Goal: Task Accomplishment & Management: Use online tool/utility

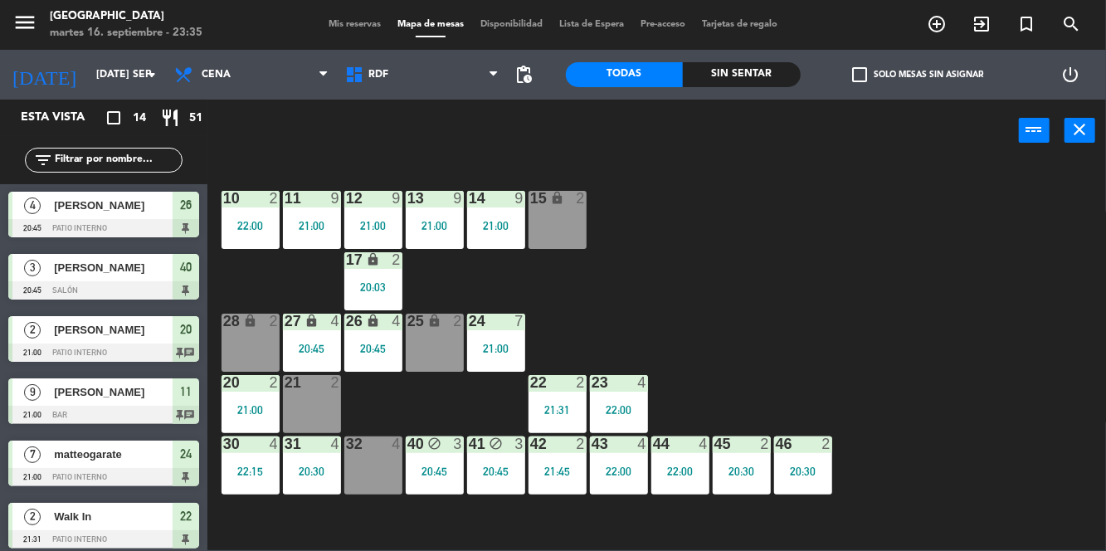
click at [512, 347] on div "21:00" at bounding box center [496, 349] width 58 height 12
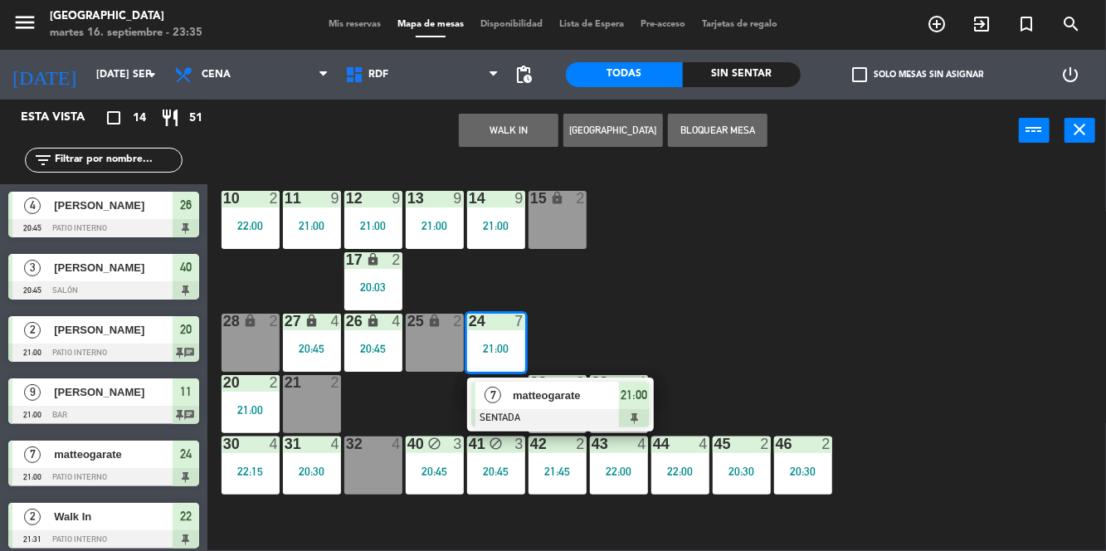
click at [549, 402] on span "matteogarate" at bounding box center [566, 395] width 106 height 17
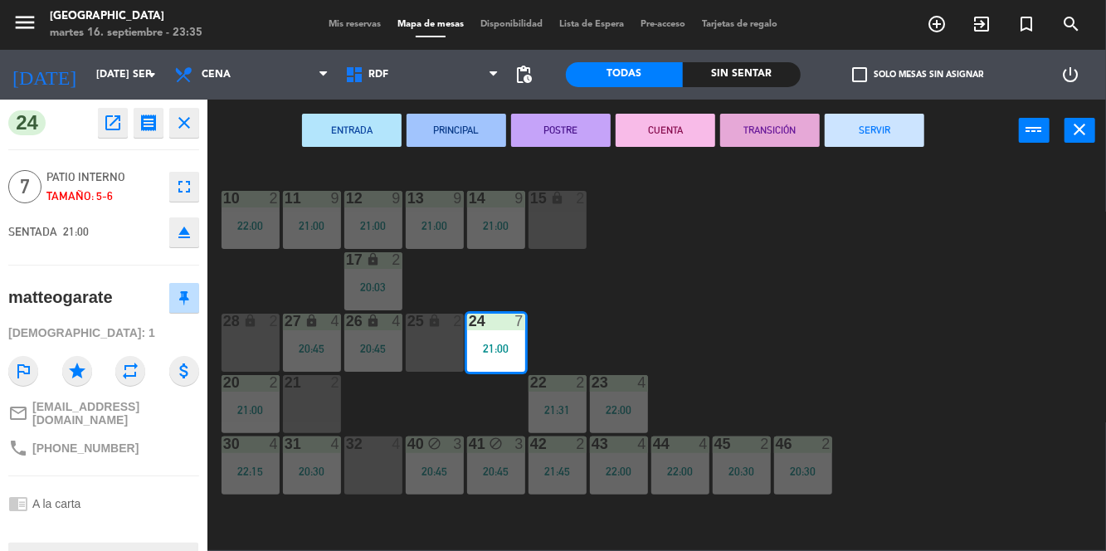
click at [893, 131] on button "SERVIR" at bounding box center [875, 130] width 100 height 33
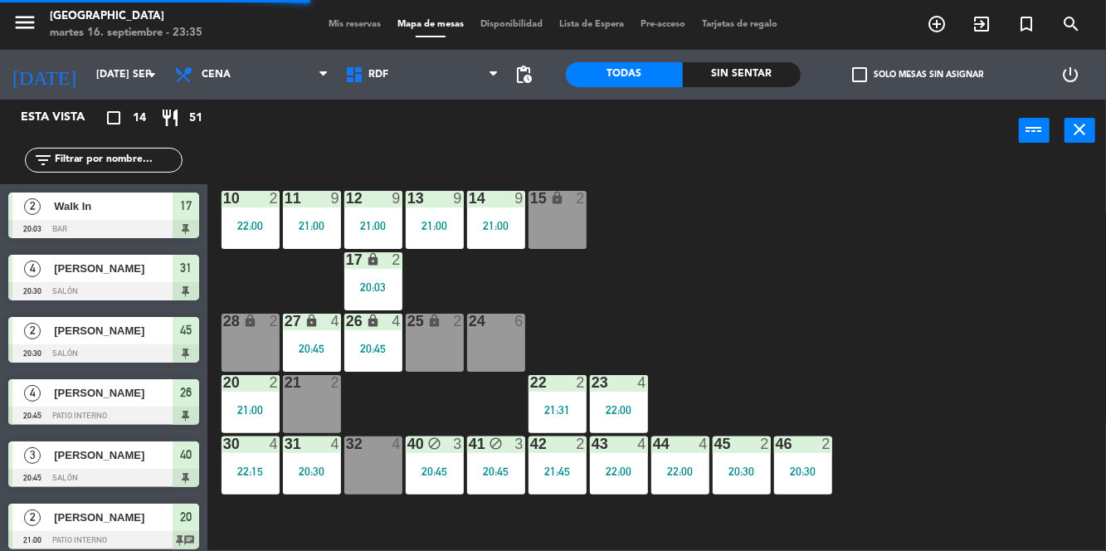
click at [344, 20] on div "Mis reservas Mapa de mesas Disponibilidad Lista de Espera Pre-acceso Tarjetas d…" at bounding box center [553, 24] width 466 height 15
click at [361, 20] on div "Mis reservas Mapa de mesas Disponibilidad Lista de Espera Pre-acceso Tarjetas d…" at bounding box center [553, 24] width 466 height 15
click at [366, 27] on span "Mis reservas" at bounding box center [354, 24] width 69 height 9
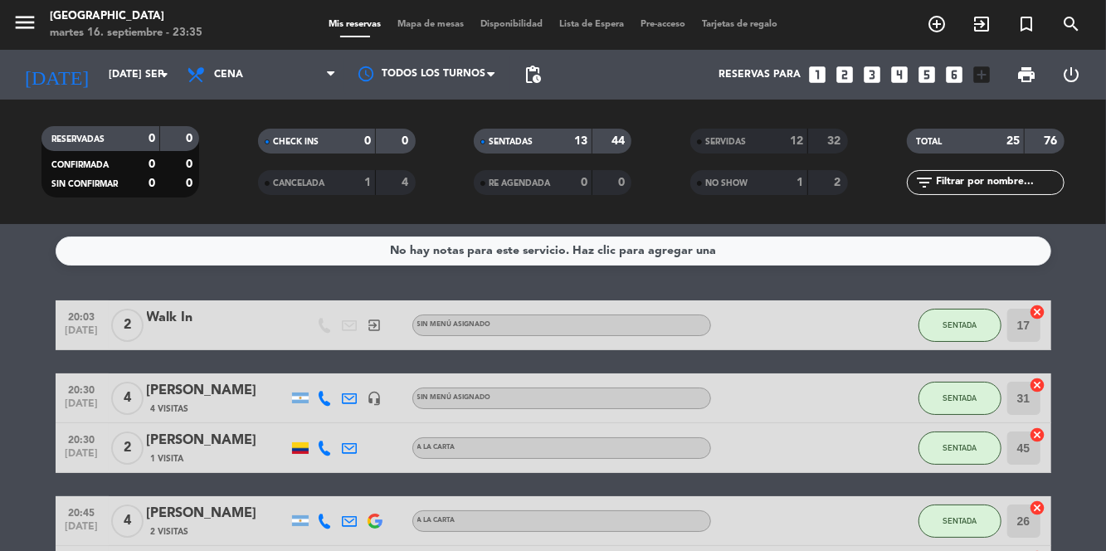
click at [430, 22] on span "Mapa de mesas" at bounding box center [430, 24] width 83 height 9
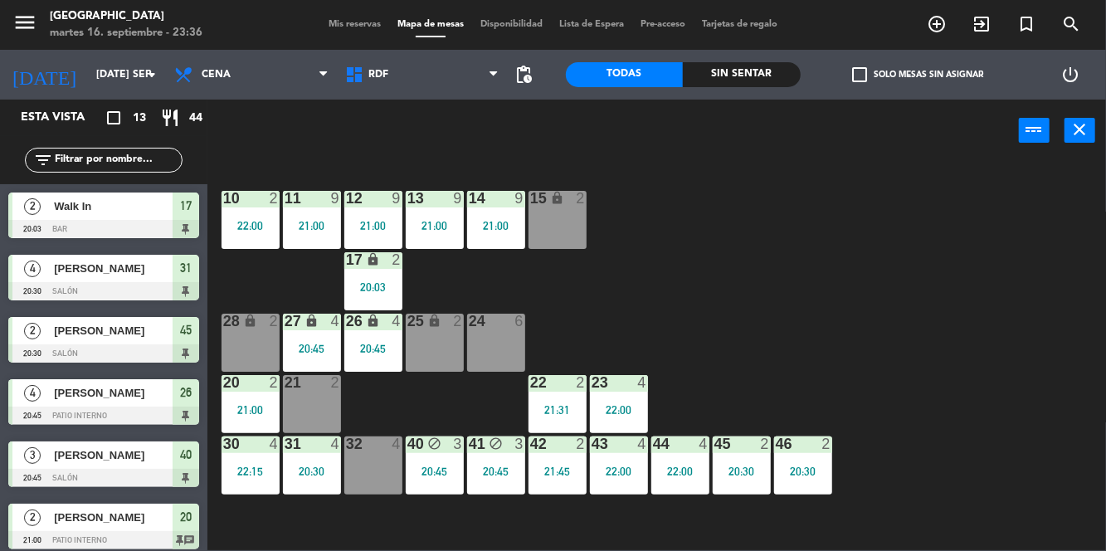
click at [379, 279] on div "17 lock 2 20:03" at bounding box center [373, 281] width 58 height 58
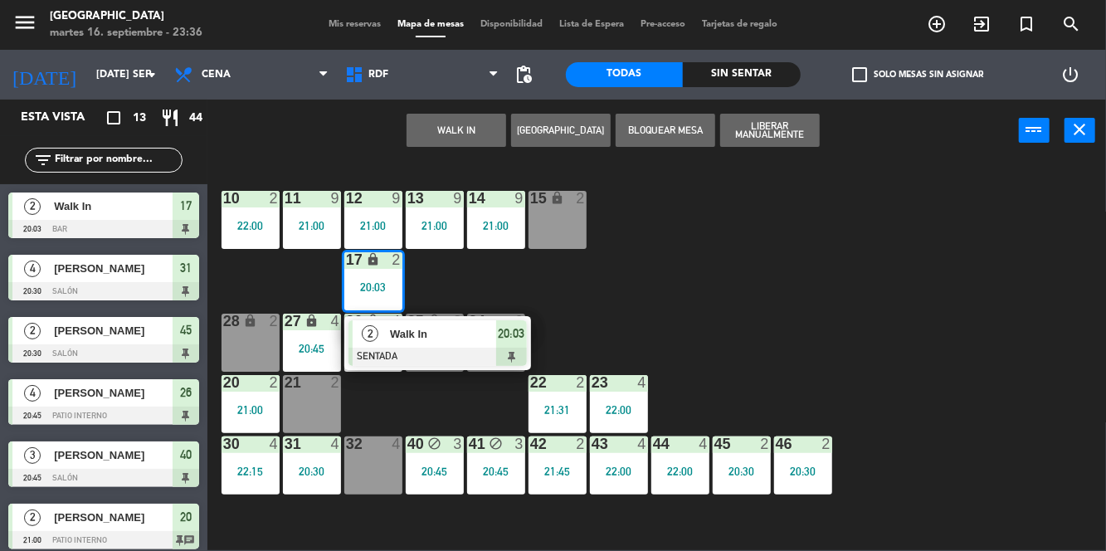
click at [448, 355] on div at bounding box center [438, 357] width 178 height 18
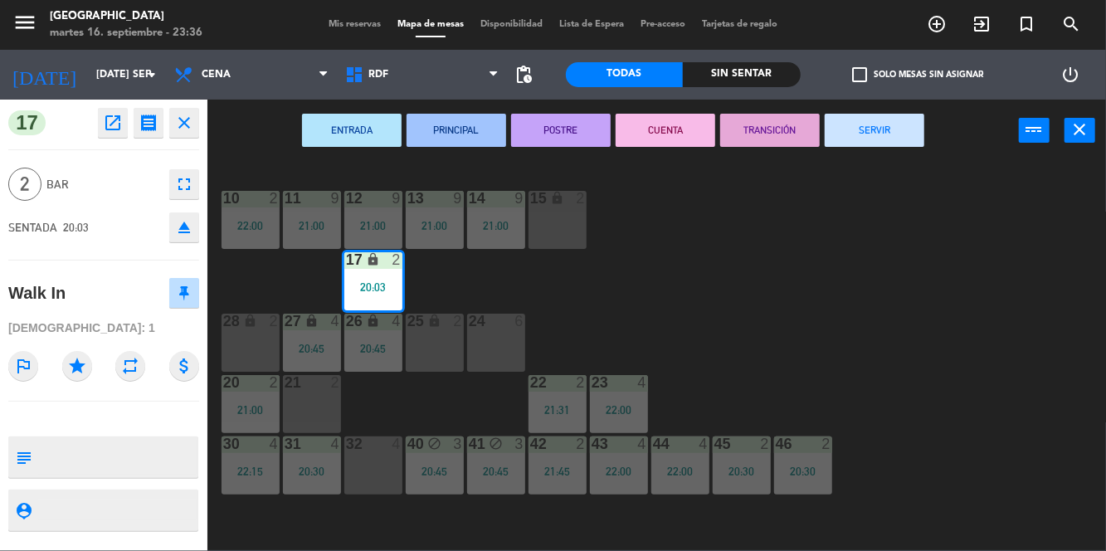
click at [888, 130] on button "SERVIR" at bounding box center [875, 130] width 100 height 33
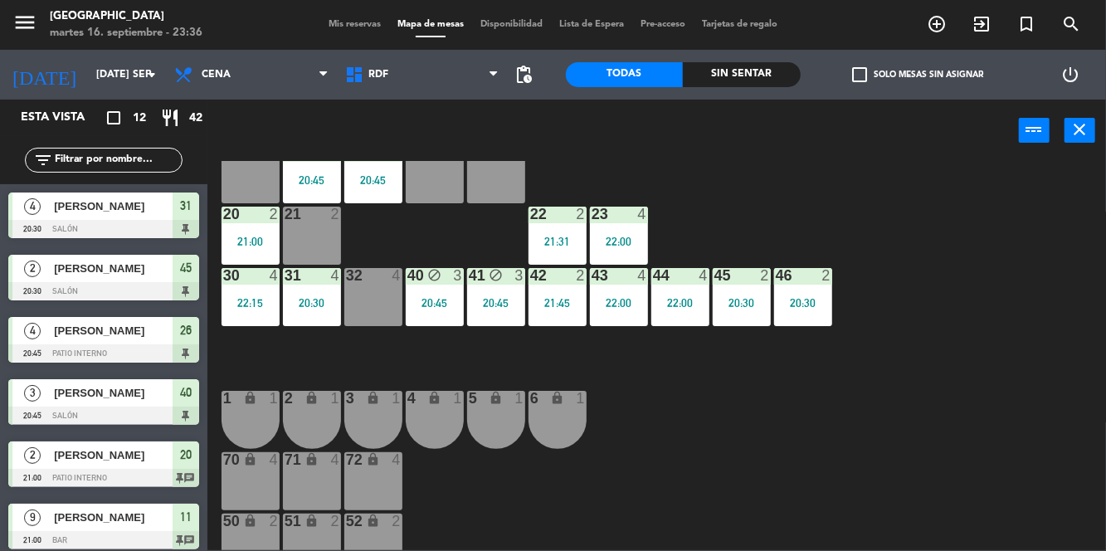
scroll to position [173, 0]
